Goal: Obtain resource: Obtain resource

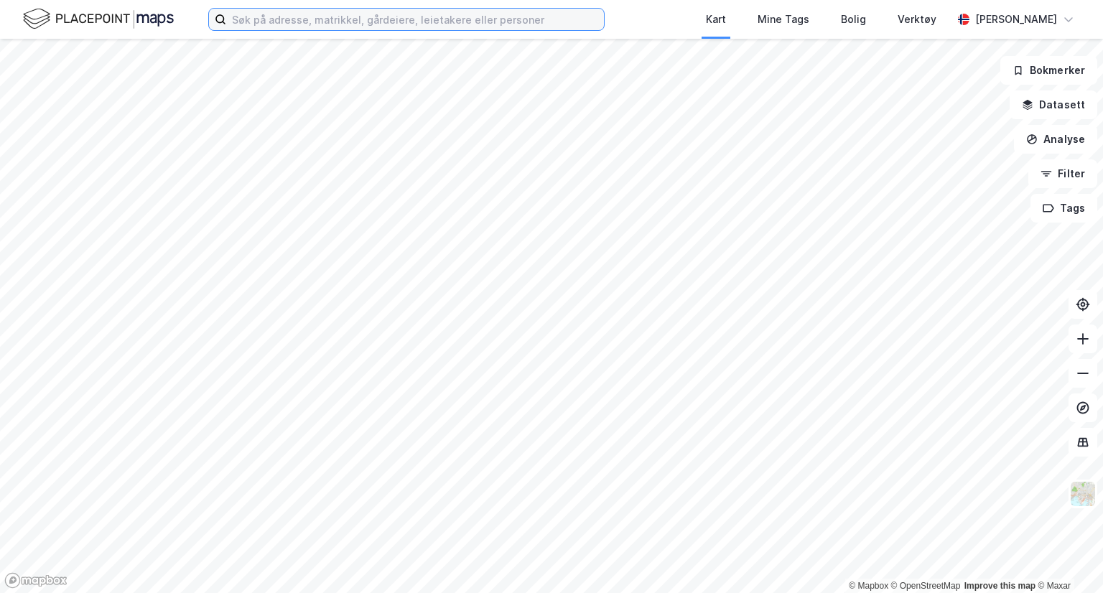
click at [351, 18] on input at bounding box center [415, 20] width 378 height 22
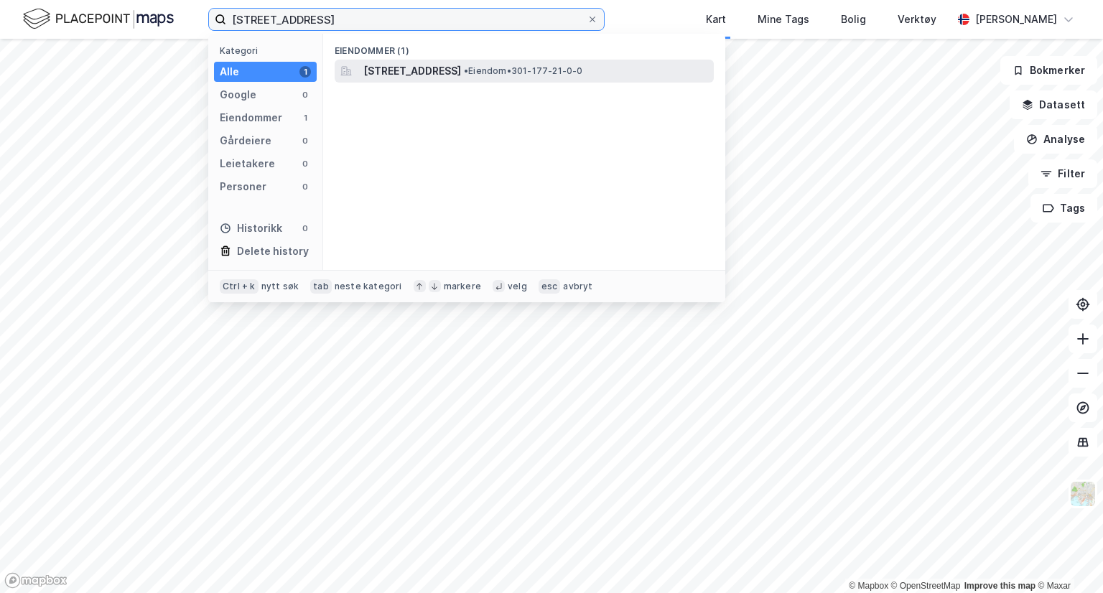
type input "[STREET_ADDRESS]"
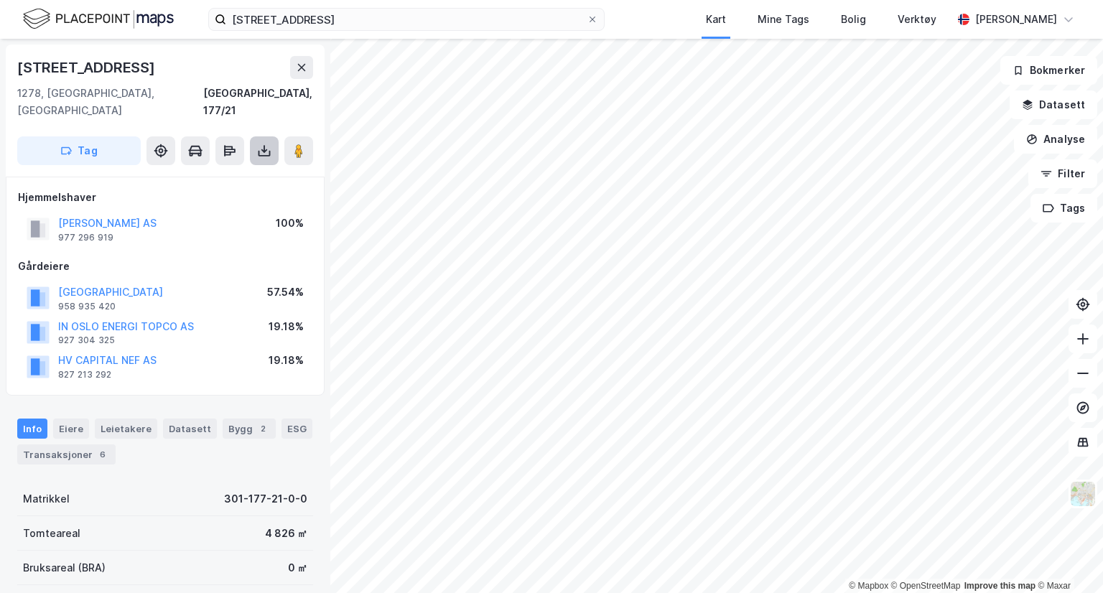
click at [262, 144] on icon at bounding box center [264, 151] width 14 height 14
click at [241, 169] on div "Last ned grunnbok" at bounding box center [202, 179] width 153 height 23
